Goal: Task Accomplishment & Management: Use online tool/utility

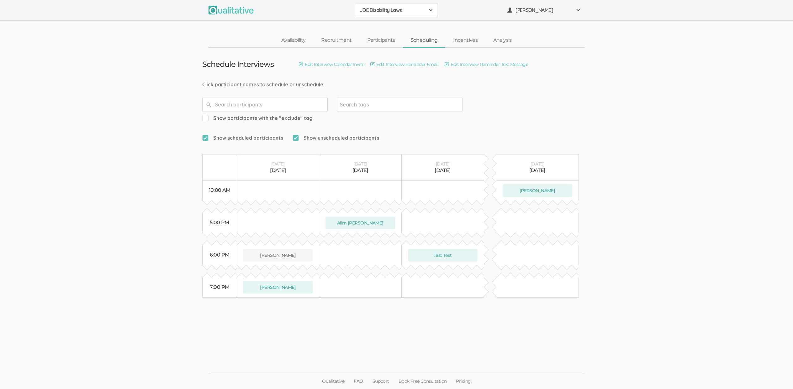
click at [405, 324] on ui-view "Schedule Interviews Edit Interview Calendar Invite Edit Interview Reminder Emai…" at bounding box center [396, 195] width 793 height 294
